Goal: Task Accomplishment & Management: Manage account settings

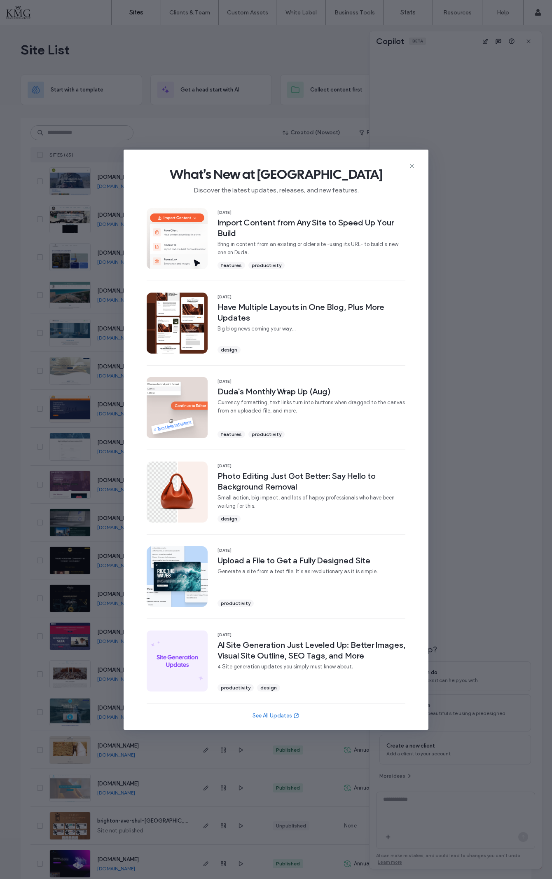
click at [408, 166] on span "What's New at [GEOGRAPHIC_DATA]" at bounding box center [276, 174] width 278 height 16
click at [399, 161] on div "What's New at [GEOGRAPHIC_DATA] Discover the latest updates, releases, and new …" at bounding box center [276, 177] width 305 height 55
click at [404, 171] on span "What's New at [GEOGRAPHIC_DATA]" at bounding box center [276, 174] width 278 height 16
click at [399, 161] on div "What's New at [GEOGRAPHIC_DATA] Discover the latest updates, releases, and new …" at bounding box center [276, 177] width 305 height 55
click at [401, 171] on span "What's New at [GEOGRAPHIC_DATA]" at bounding box center [276, 174] width 278 height 16
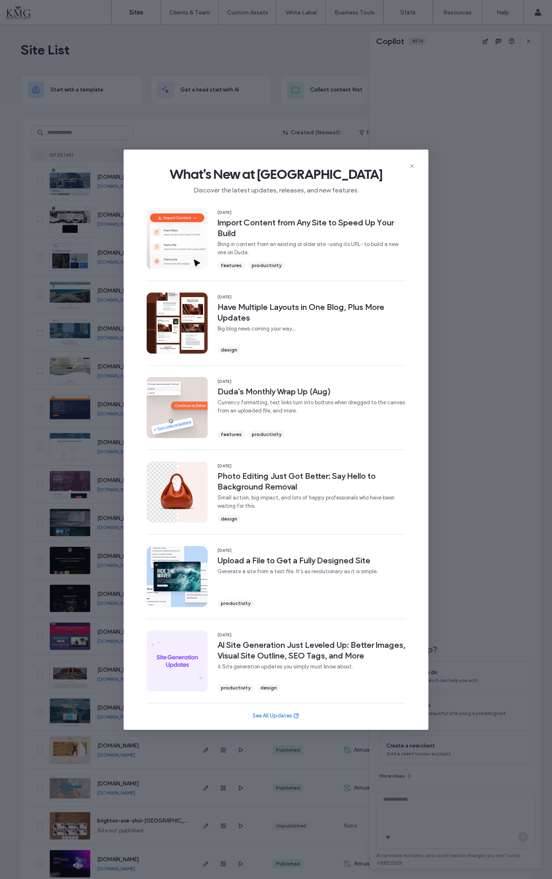
click at [399, 169] on span "What's New at [GEOGRAPHIC_DATA]" at bounding box center [276, 174] width 278 height 16
click at [394, 182] on span "Discover the latest updates, releases, and new features." at bounding box center [276, 188] width 278 height 12
click at [398, 176] on span "What's New at [GEOGRAPHIC_DATA]" at bounding box center [276, 174] width 278 height 16
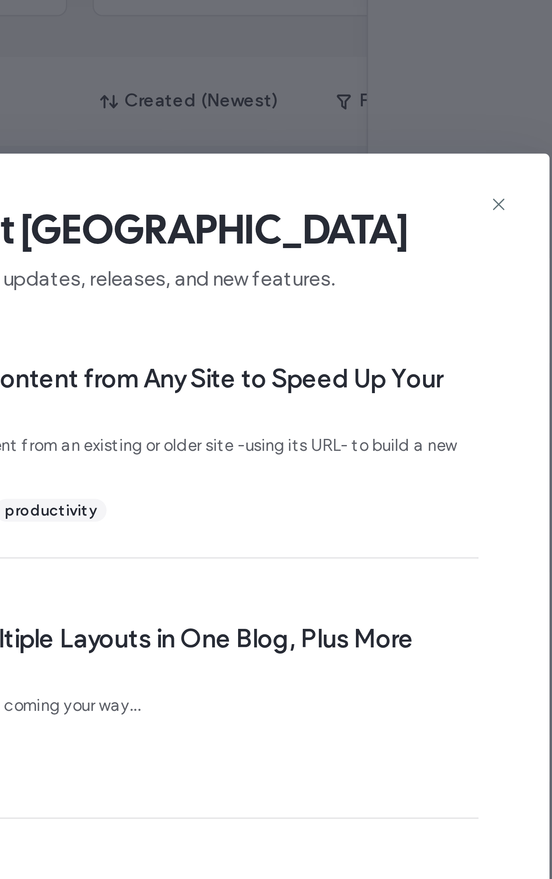
click at [409, 163] on icon at bounding box center [412, 166] width 7 height 7
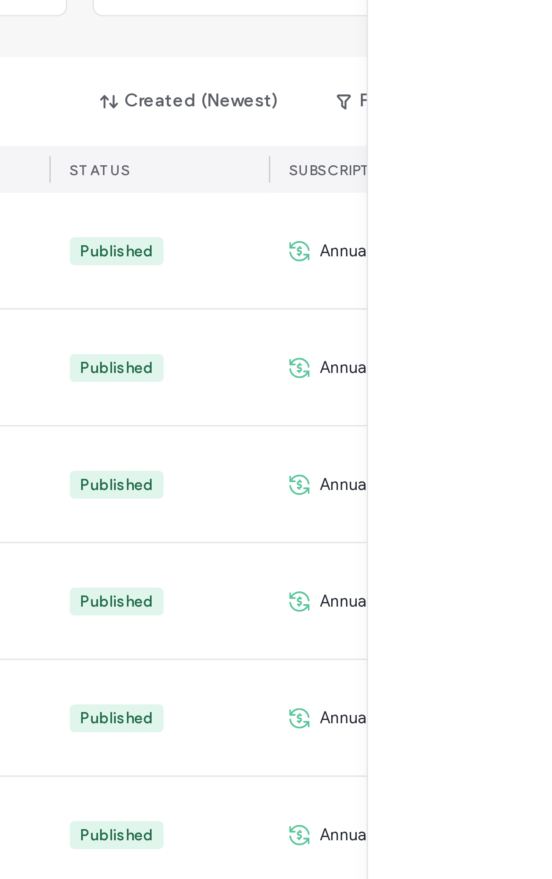
click at [379, 61] on div at bounding box center [455, 333] width 152 height 565
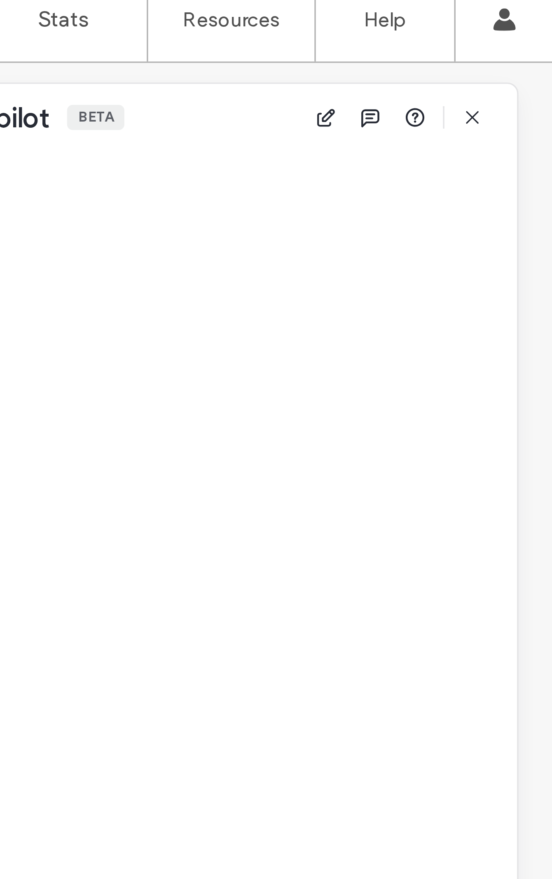
click at [525, 38] on icon "button" at bounding box center [528, 41] width 7 height 7
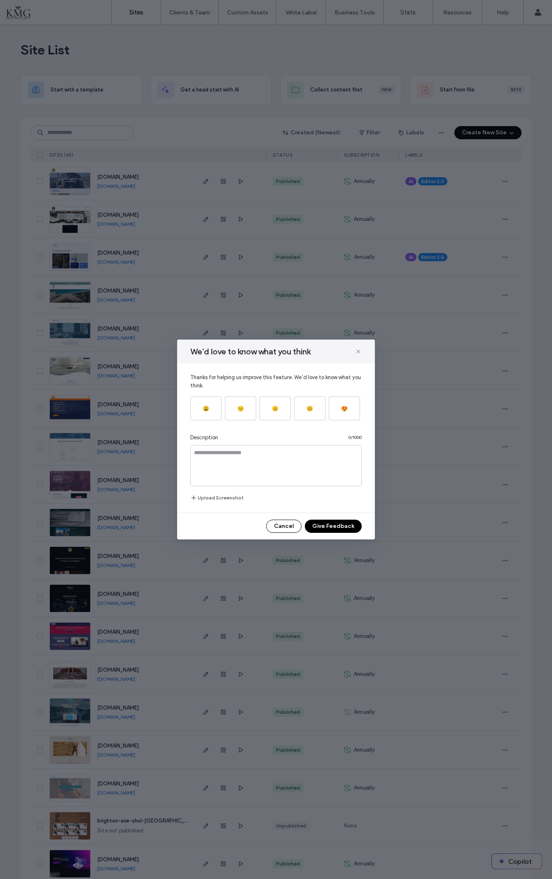
click at [272, 530] on button "Cancel" at bounding box center [283, 525] width 35 height 13
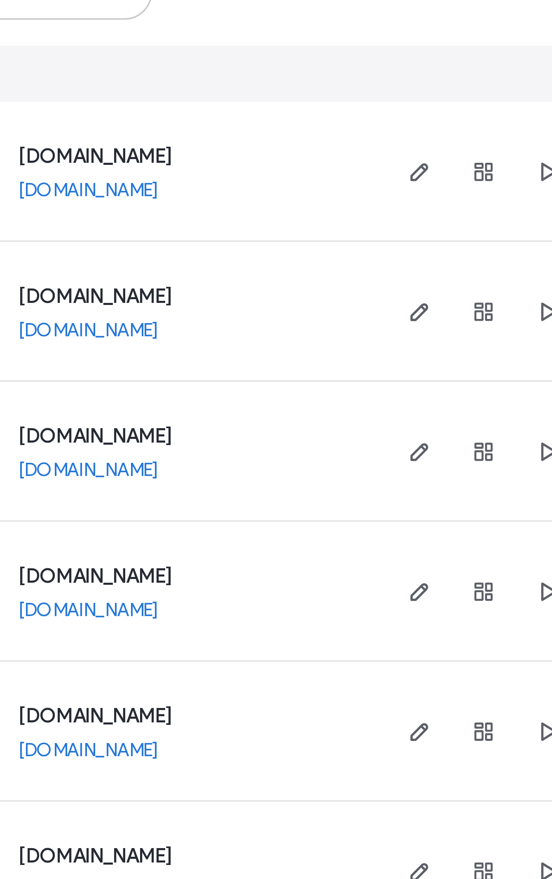
click at [201, 176] on span "button" at bounding box center [206, 181] width 10 height 10
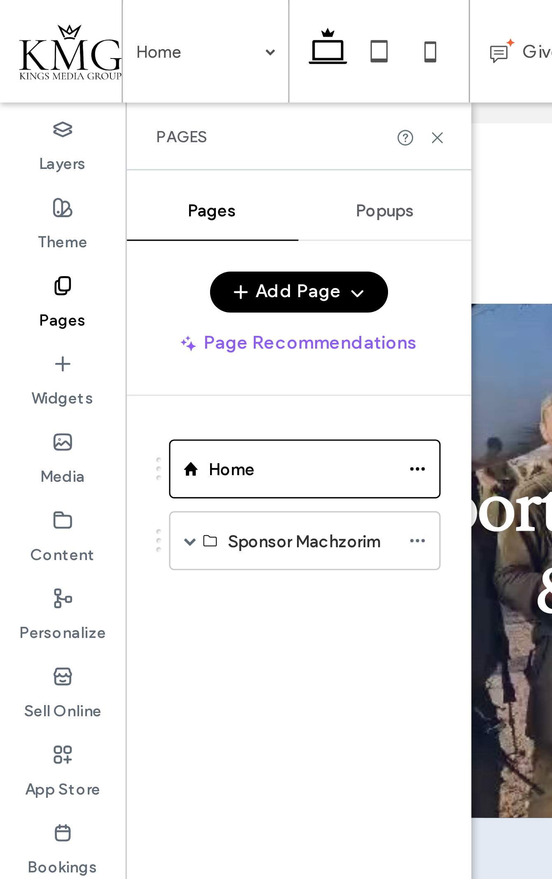
click at [56, 175] on div "Sponsor Machzorim" at bounding box center [97, 173] width 87 height 19
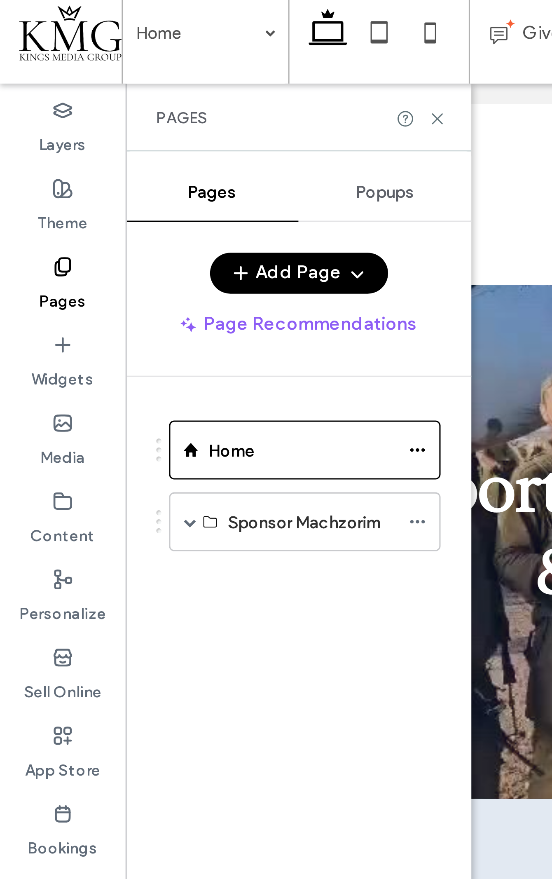
click at [57, 164] on div "Sponsor Machzorim" at bounding box center [97, 173] width 87 height 19
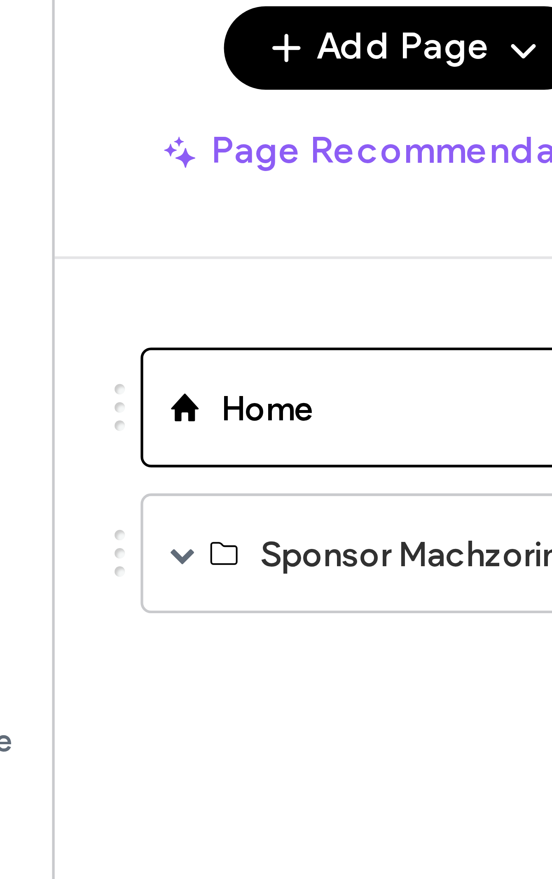
click at [55, 175] on html ".wqwq-1{fill:#231f20;} .cls-1q, .cls-2q { fill-rule: evenodd; } .cls-2q { fill:…" at bounding box center [276, 439] width 552 height 879
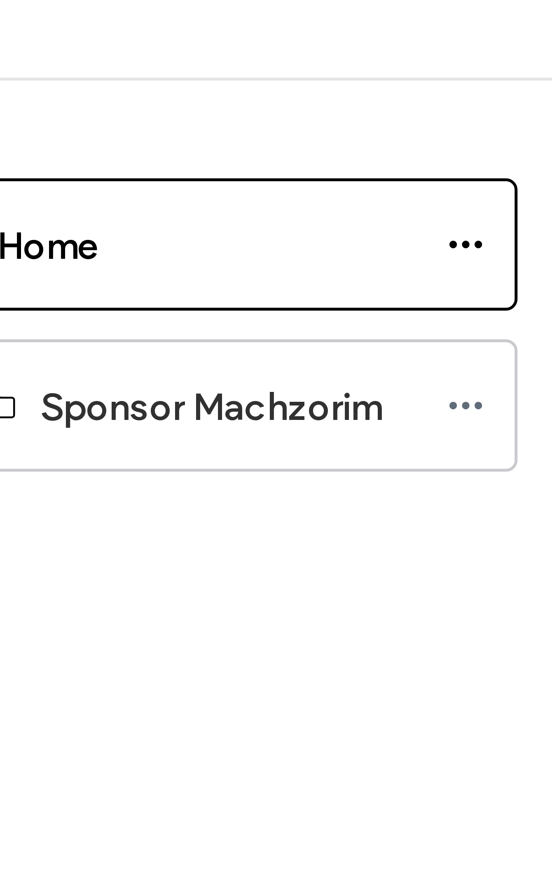
click at [131, 171] on icon at bounding box center [134, 174] width 6 height 6
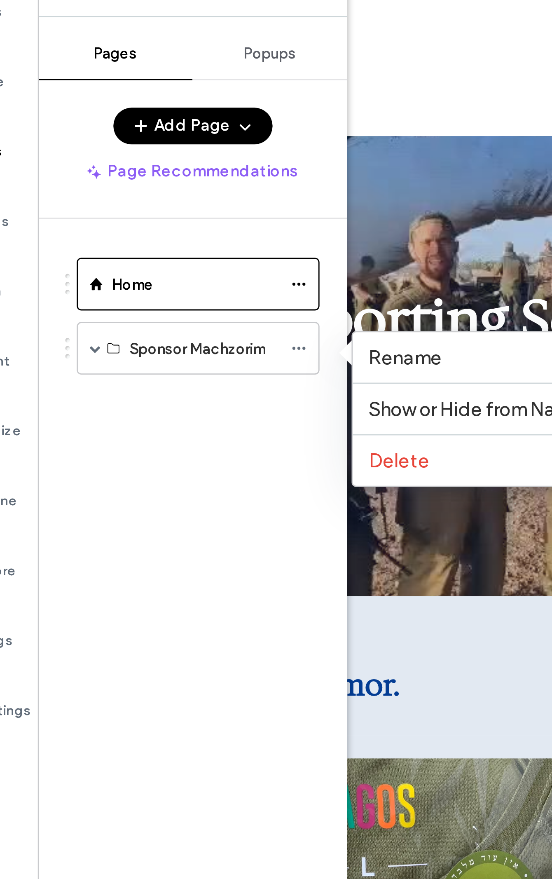
click at [59, 165] on span at bounding box center [61, 174] width 4 height 18
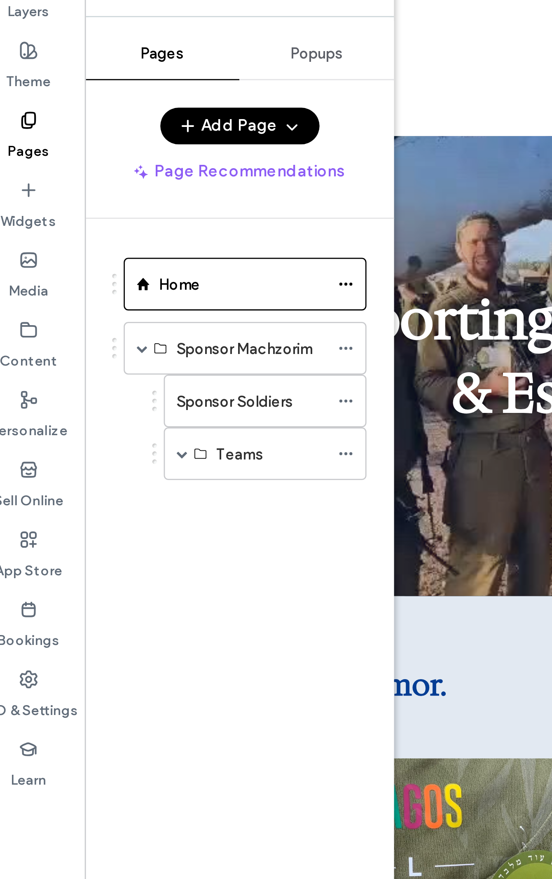
click at [69, 202] on div "Teams" at bounding box center [105, 211] width 73 height 19
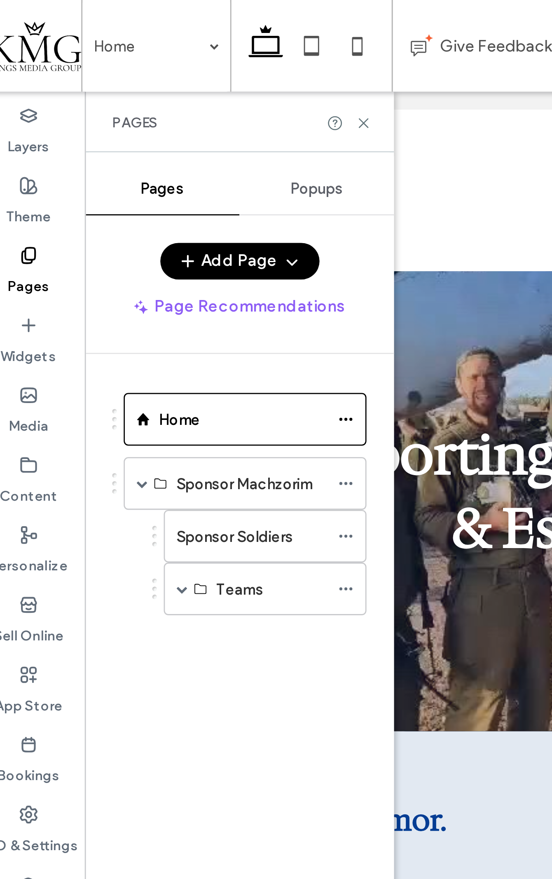
click at [73, 210] on span at bounding box center [75, 212] width 4 height 4
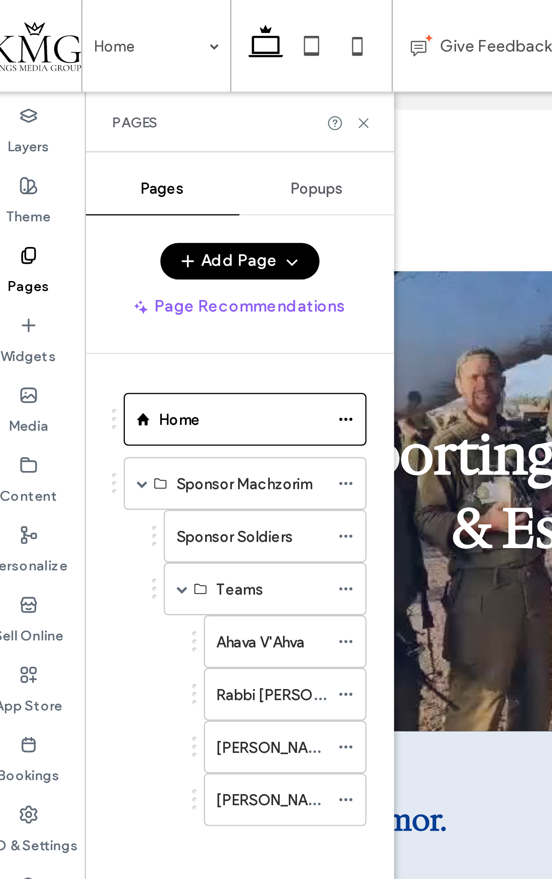
click at [121, 227] on div "Ahava V'Ahva" at bounding box center [108, 231] width 40 height 9
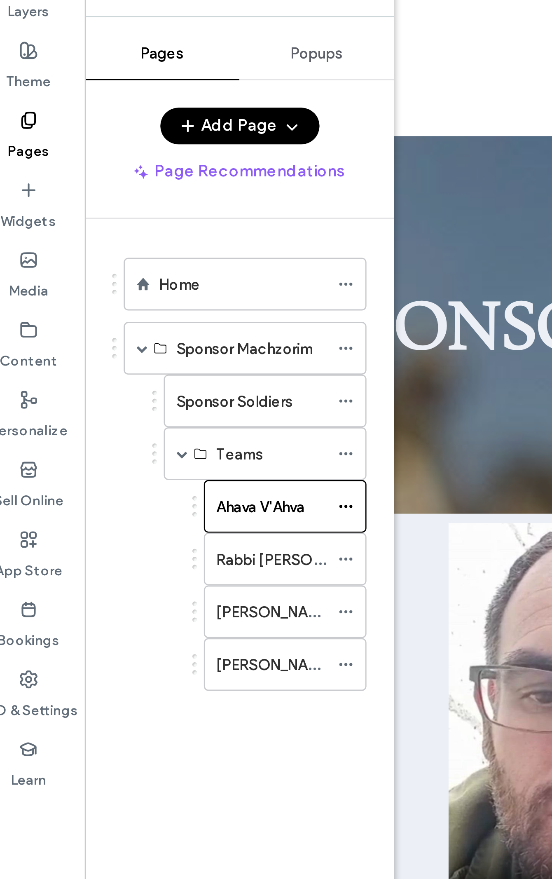
click at [121, 228] on div "Ahava V'Ahva" at bounding box center [108, 231] width 40 height 9
click at [122, 229] on div "Ahava V'Ahva" at bounding box center [108, 231] width 40 height 9
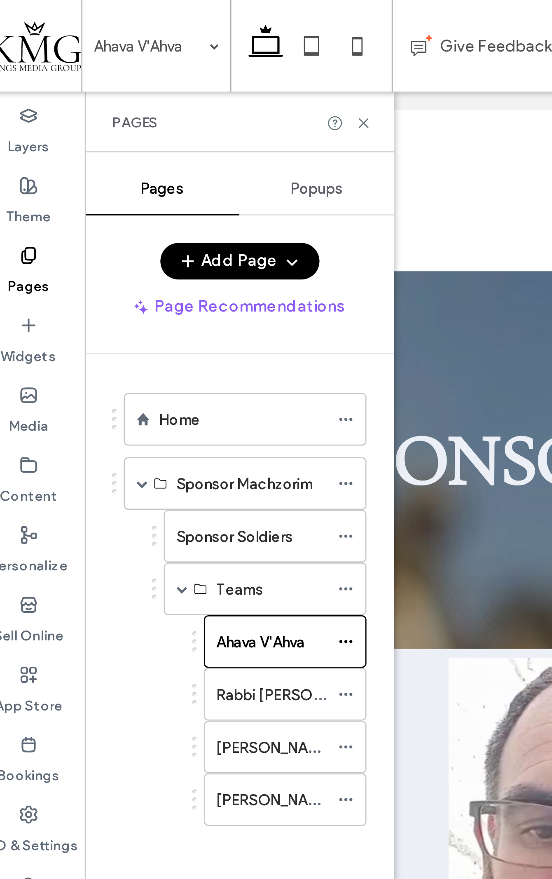
click at [127, 182] on div at bounding box center [276, 439] width 552 height 879
click at [131, 232] on icon at bounding box center [134, 231] width 6 height 6
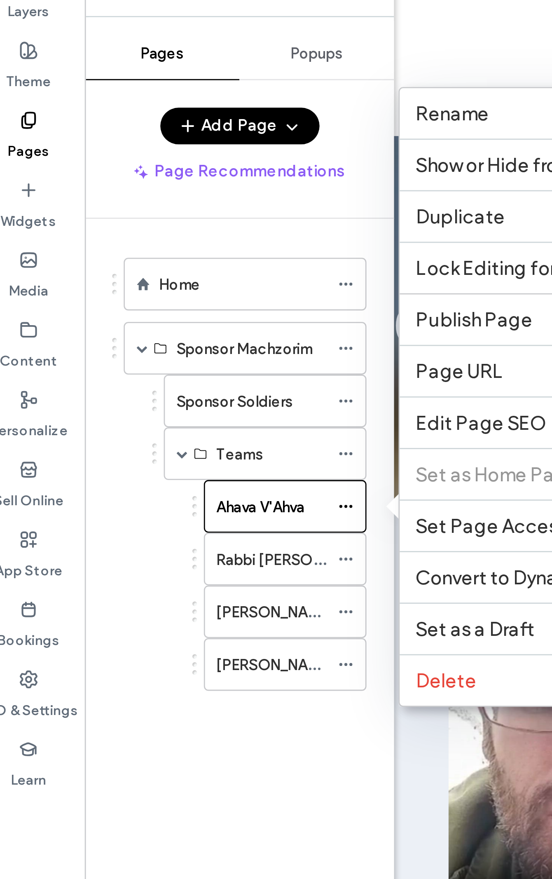
click at [162, 196] on span "Edit Page SEO" at bounding box center [182, 200] width 47 height 8
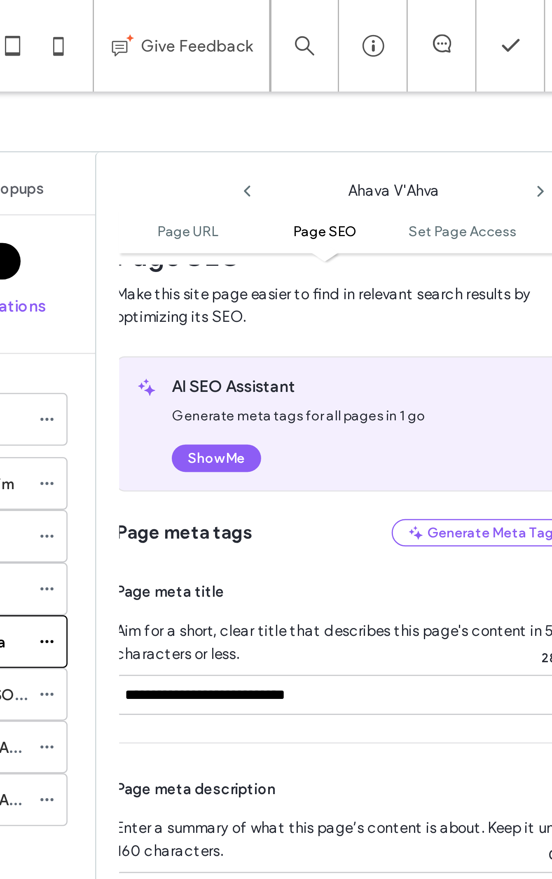
scroll to position [145, 14]
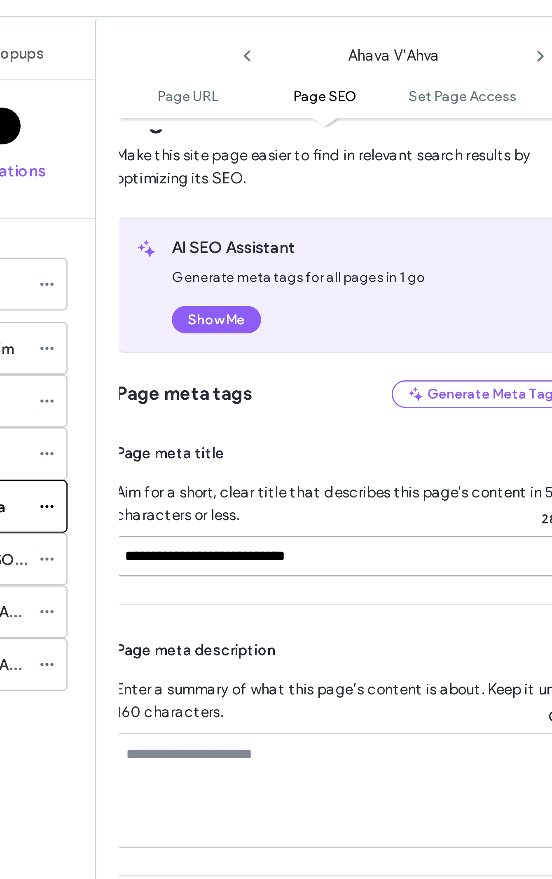
click at [159, 252] on input "**********" at bounding box center [242, 248] width 167 height 14
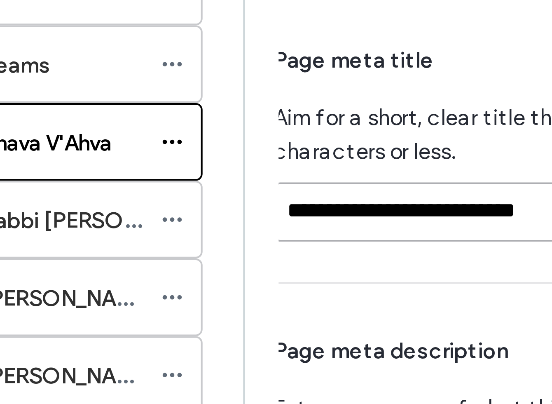
type input "**********"
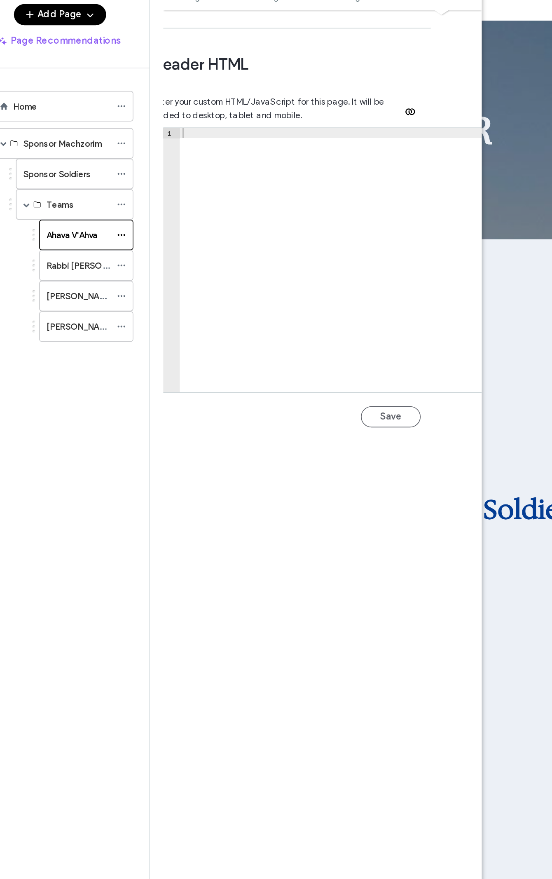
scroll to position [839, 19]
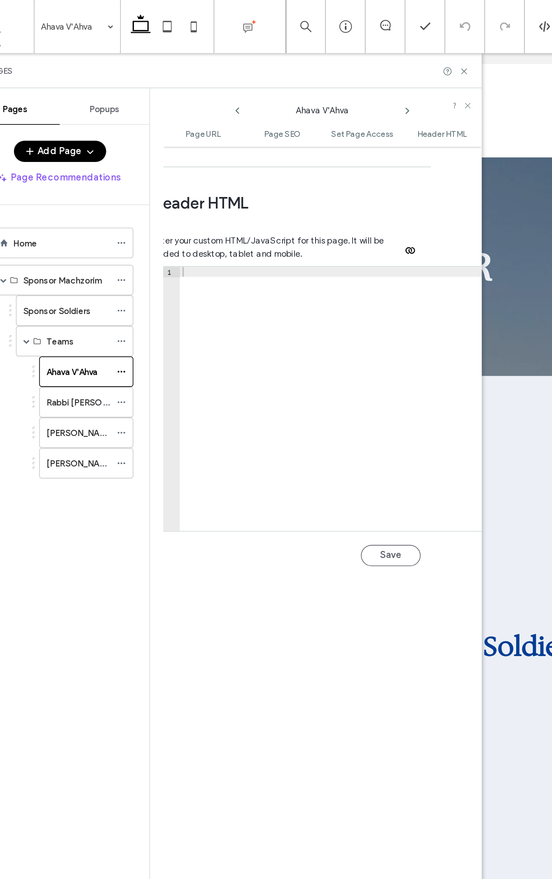
click at [283, 338] on button "Save" at bounding box center [301, 344] width 37 height 13
click at [400, 579] on div at bounding box center [226, 855] width 486 height 594
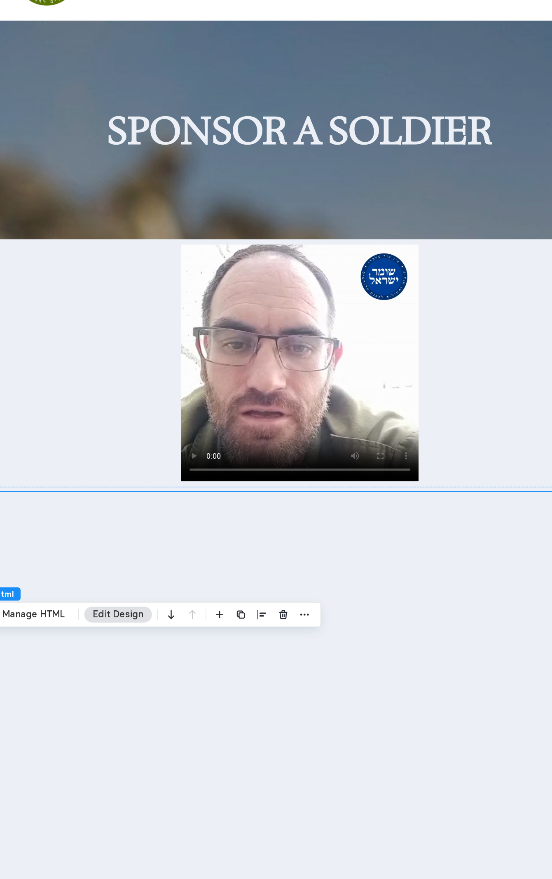
scroll to position [0, 0]
click at [20, 534] on div at bounding box center [226, 660] width 486 height 594
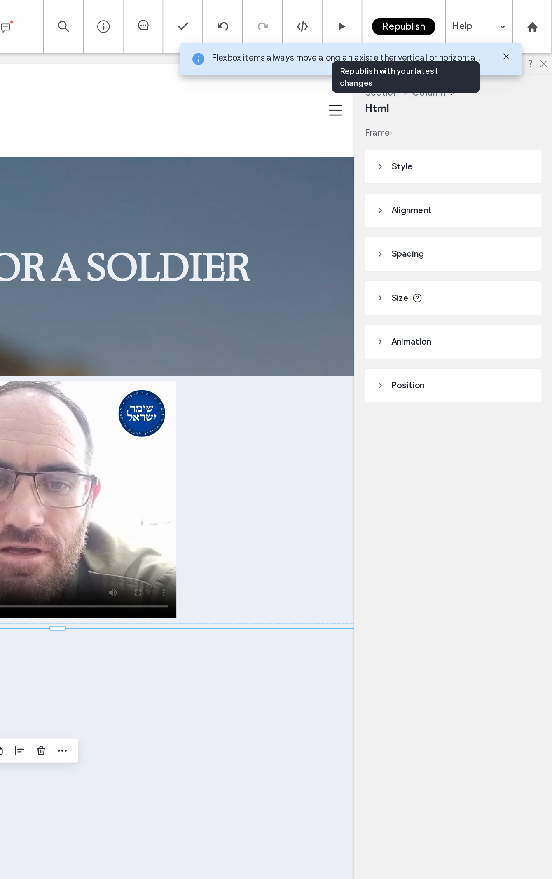
click at [440, 21] on div "Republish" at bounding box center [459, 16] width 39 height 11
